Goal: Entertainment & Leisure: Consume media (video, audio)

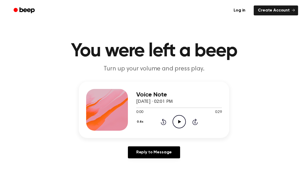
click at [178, 120] on icon "Play Audio" at bounding box center [178, 121] width 13 height 13
click at [176, 119] on icon "Play Audio" at bounding box center [178, 121] width 13 height 13
click at [175, 123] on icon "Pause Audio" at bounding box center [178, 121] width 13 height 13
click at [179, 124] on icon "Play Audio" at bounding box center [178, 121] width 13 height 13
click at [182, 126] on icon "Play Audio" at bounding box center [178, 121] width 13 height 13
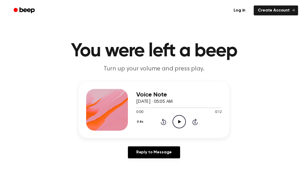
click at [181, 123] on icon "Play Audio" at bounding box center [178, 121] width 13 height 13
click at [182, 126] on icon "Pause Audio" at bounding box center [178, 121] width 13 height 13
click at [119, 1] on div "Log in Create Account" at bounding box center [154, 10] width 288 height 21
click at [181, 126] on icon "Play Audio" at bounding box center [178, 121] width 13 height 13
click at [181, 124] on icon "Play Audio" at bounding box center [178, 121] width 13 height 13
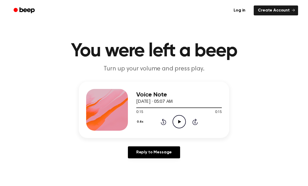
click at [146, 106] on div at bounding box center [179, 107] width 86 height 4
click at [183, 127] on icon "Play Audio" at bounding box center [178, 121] width 13 height 13
click at [186, 126] on div "0.8x Rewind 5 seconds Pause Audio Skip 5 seconds" at bounding box center [179, 121] width 86 height 13
click at [181, 122] on icon "Pause Audio" at bounding box center [178, 121] width 13 height 13
click at [160, 109] on div at bounding box center [179, 107] width 86 height 4
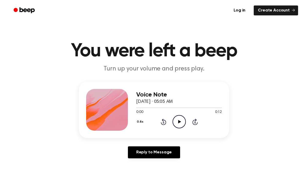
click at [181, 123] on icon "Play Audio" at bounding box center [178, 121] width 13 height 13
click at [180, 122] on icon at bounding box center [179, 121] width 3 height 3
click at [182, 123] on icon "Pause Audio" at bounding box center [178, 121] width 13 height 13
click at [181, 120] on icon "Play Audio" at bounding box center [178, 121] width 13 height 13
click at [181, 125] on icon "Play Audio" at bounding box center [178, 121] width 13 height 13
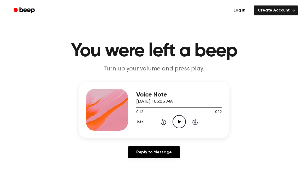
click at [181, 122] on icon "Play Audio" at bounding box center [178, 121] width 13 height 13
click at [280, 166] on main "You were left a beep Turn up your volume and press play. Voice Note [DATE] · 05…" at bounding box center [154, 161] width 308 height 322
click at [179, 128] on div "Voice Note [DATE] · 05:05 AM 0:00 0:12 Your browser does not support the [objec…" at bounding box center [179, 110] width 86 height 42
click at [182, 123] on icon "Pause Audio" at bounding box center [178, 121] width 13 height 13
